Goal: Contribute content: Add original content to the website for others to see

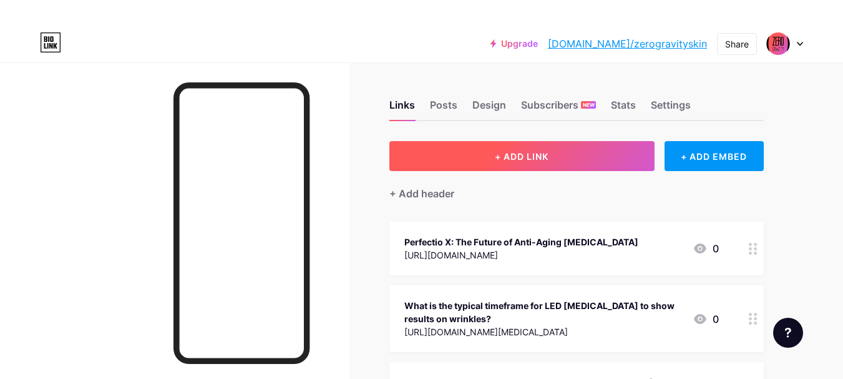
click at [525, 162] on button "+ ADD LINK" at bounding box center [522, 156] width 265 height 30
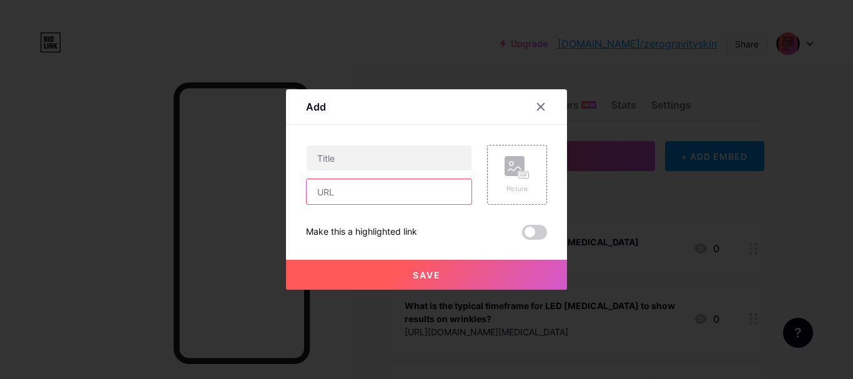
click at [339, 197] on input "text" at bounding box center [389, 191] width 165 height 25
paste input "[URL][DOMAIN_NAME]"
type input "[URL][DOMAIN_NAME]"
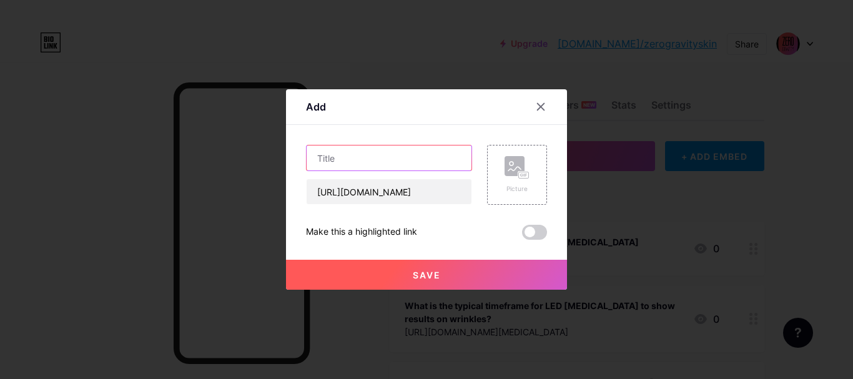
scroll to position [0, 0]
click at [366, 159] on input "text" at bounding box center [389, 157] width 165 height 25
click at [449, 162] on input "text" at bounding box center [389, 157] width 165 height 25
paste input "Perfectio Plus LED Therapy for Ageless Beauty"
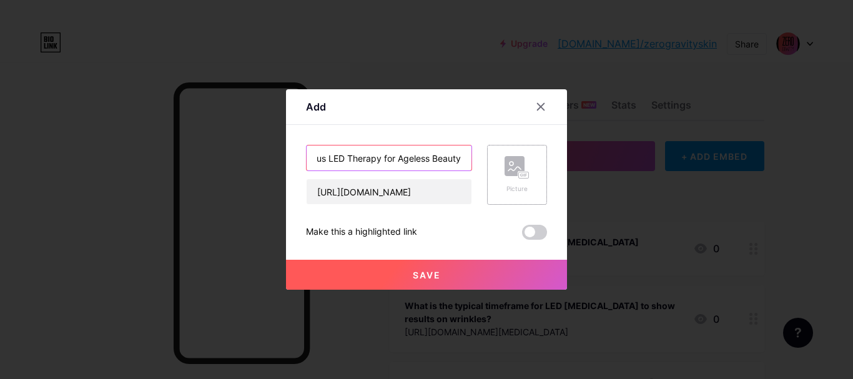
type input "Perfectio Plus LED Therapy for Ageless Beauty"
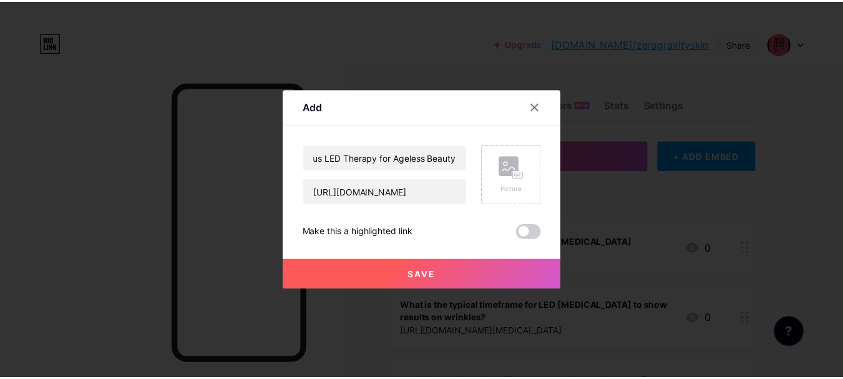
scroll to position [0, 0]
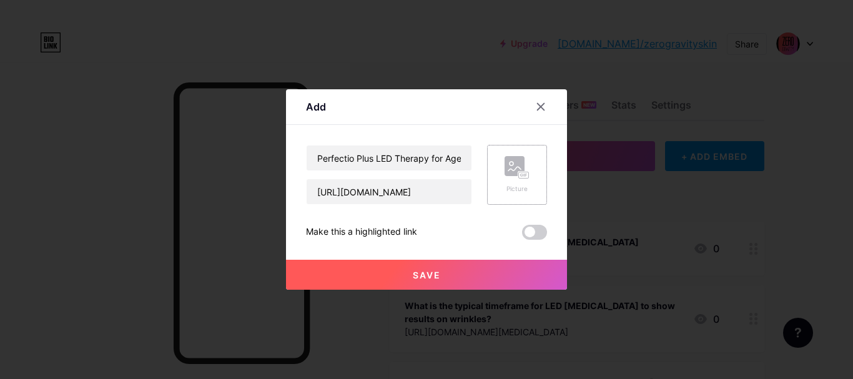
click at [504, 172] on rect at bounding box center [514, 166] width 20 height 20
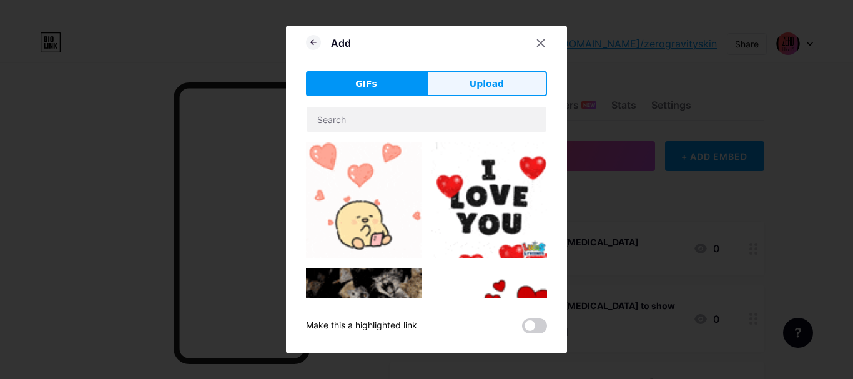
click at [478, 87] on span "Upload" at bounding box center [486, 83] width 34 height 13
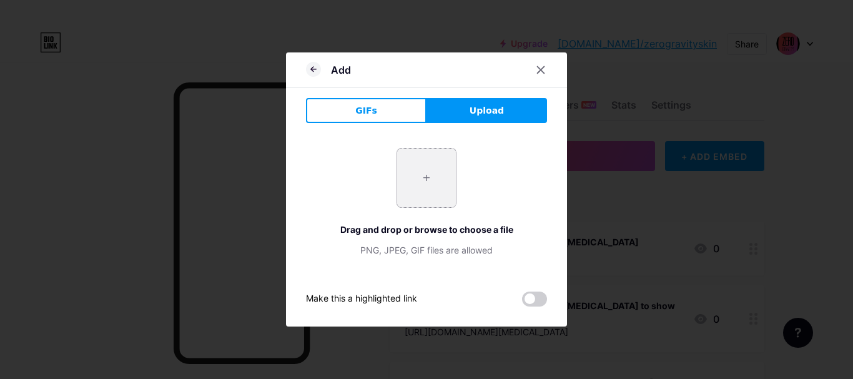
click at [423, 172] on input "file" at bounding box center [426, 178] width 59 height 59
type input "C:\fakepath\Perfectio Plus LED Therapy for Ageless Beauty.jpg"
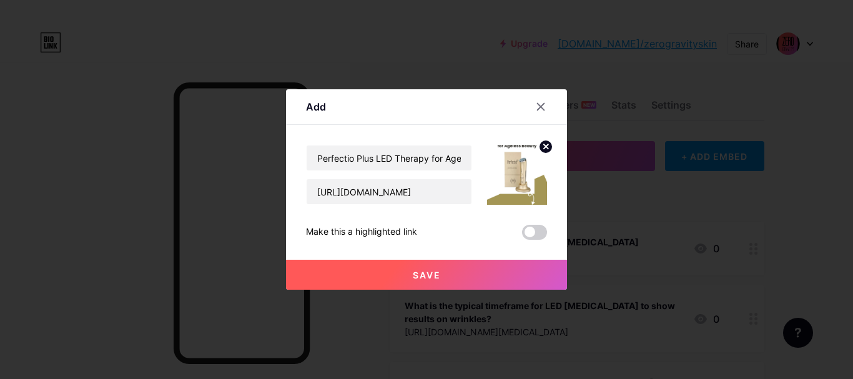
click at [439, 272] on button "Save" at bounding box center [426, 275] width 281 height 30
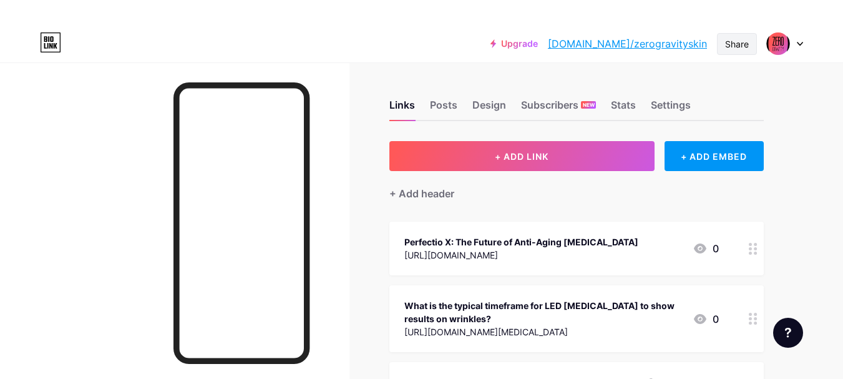
click at [744, 34] on div "Share" at bounding box center [737, 44] width 40 height 22
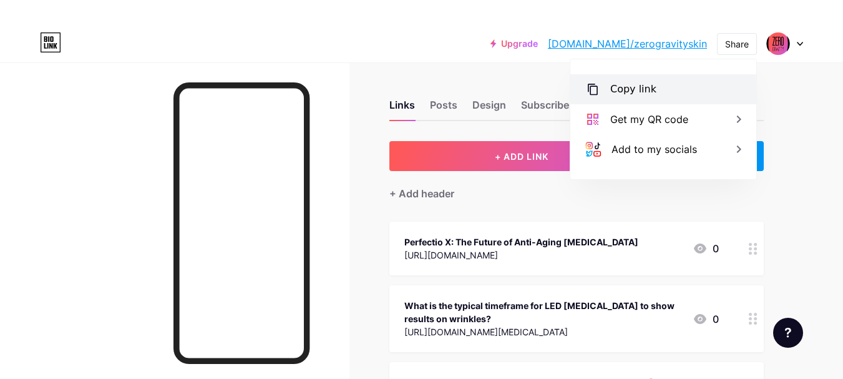
click at [668, 88] on div "Copy link" at bounding box center [664, 89] width 186 height 30
